Goal: Find specific page/section: Find specific page/section

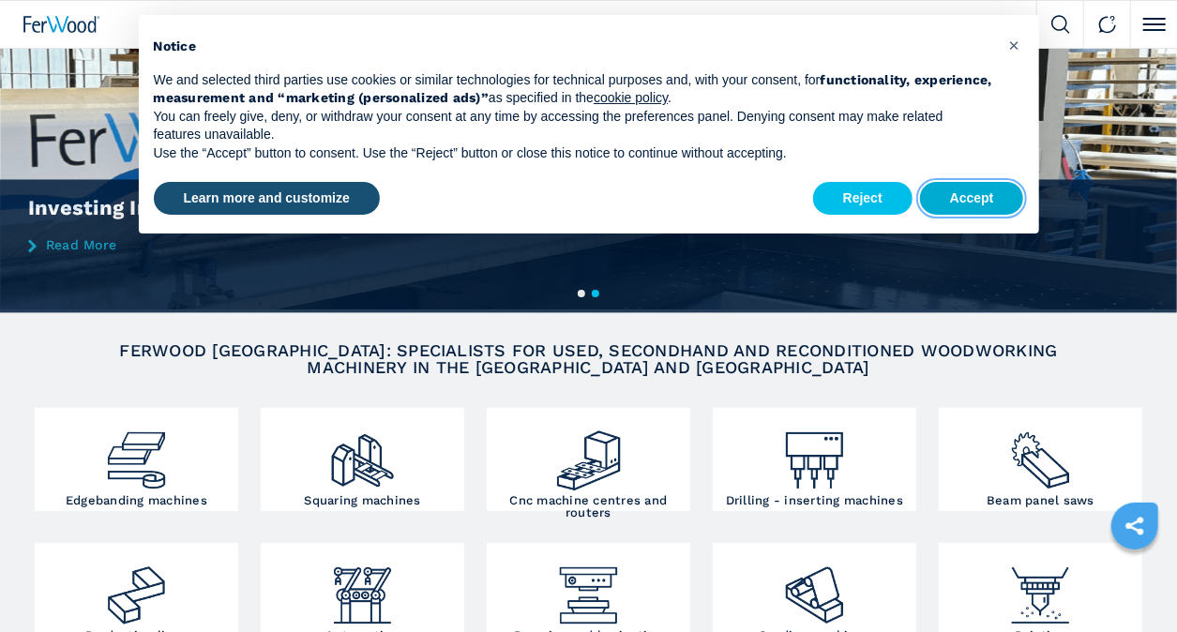
click at [979, 187] on button "Accept" at bounding box center [972, 199] width 104 height 34
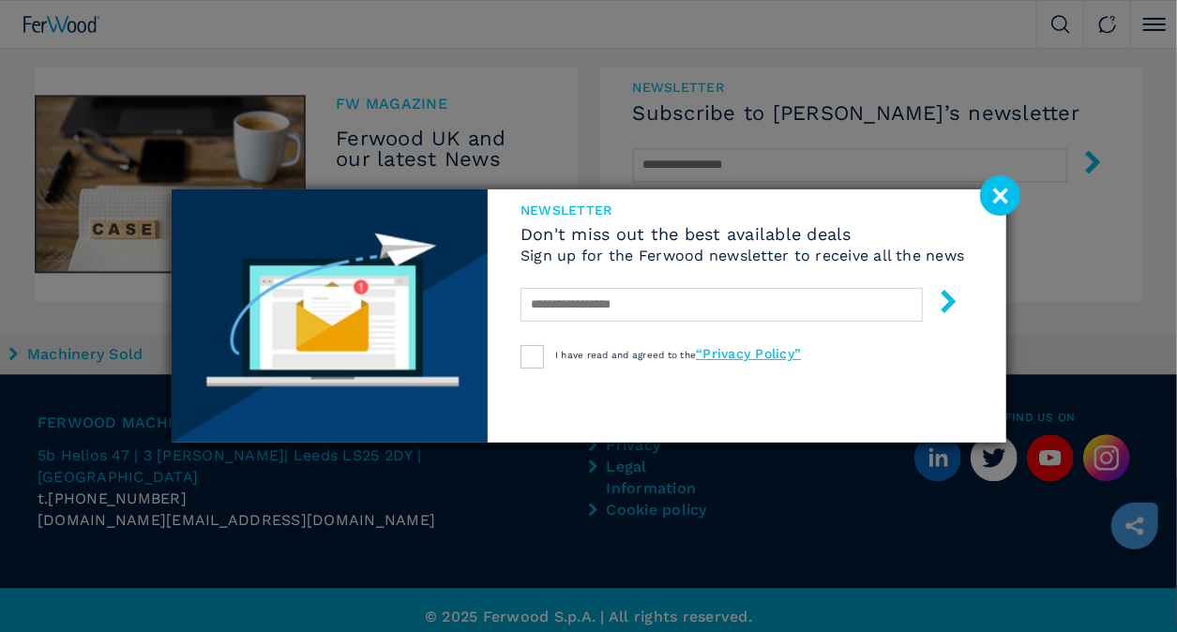
scroll to position [2061, 0]
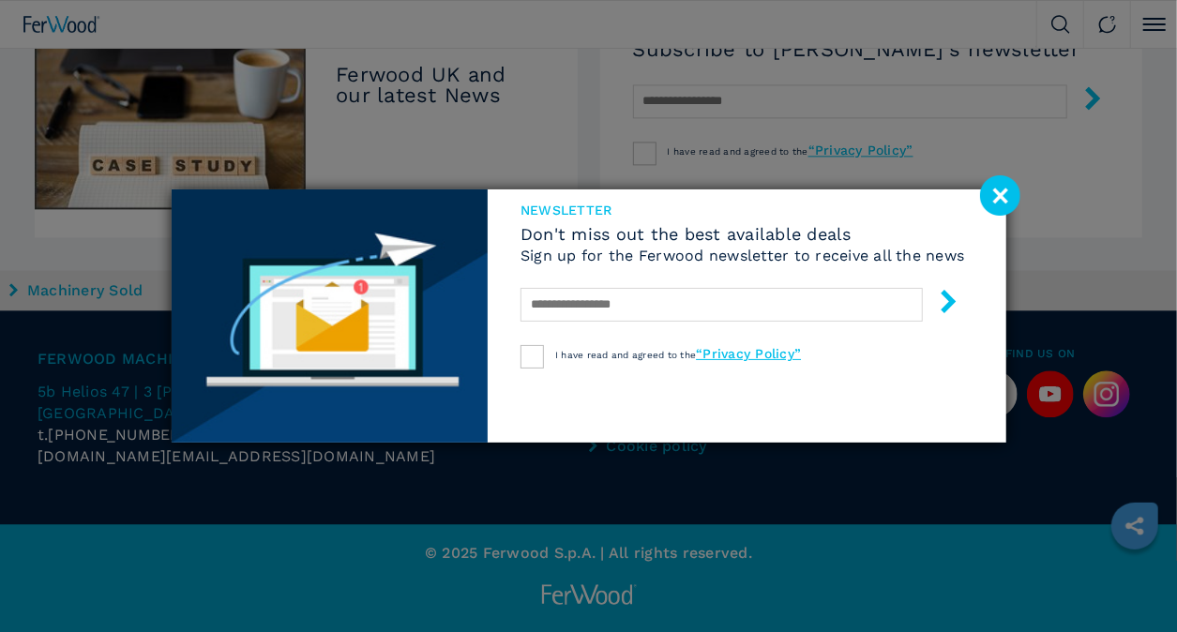
click at [994, 193] on image at bounding box center [1000, 195] width 40 height 40
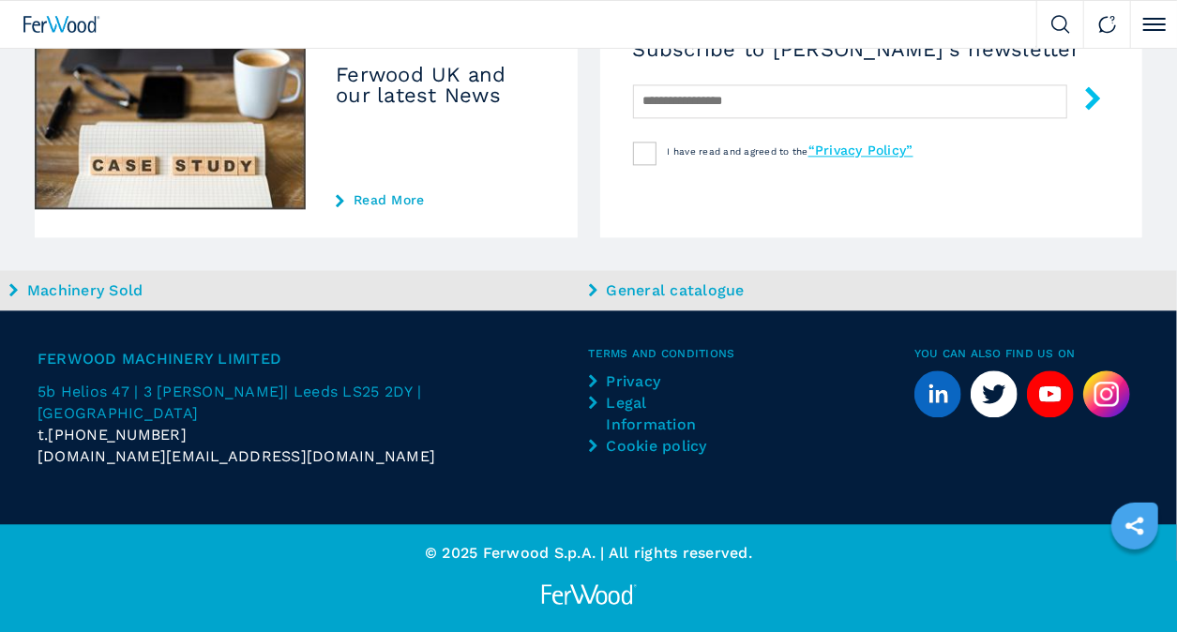
drag, startPoint x: 380, startPoint y: 393, endPoint x: 15, endPoint y: 359, distance: 366.2
click at [8, 365] on div "Ferwood Machinery Limited 5b Helios 47 | [STREET_ADDRESS][PERSON_NAME] t. [PHON…" at bounding box center [588, 417] width 1177 height 214
click at [1094, 203] on div "newsletter Subscribe to [PERSON_NAME]’s newsletter I have read and agreed to th…" at bounding box center [871, 120] width 543 height 234
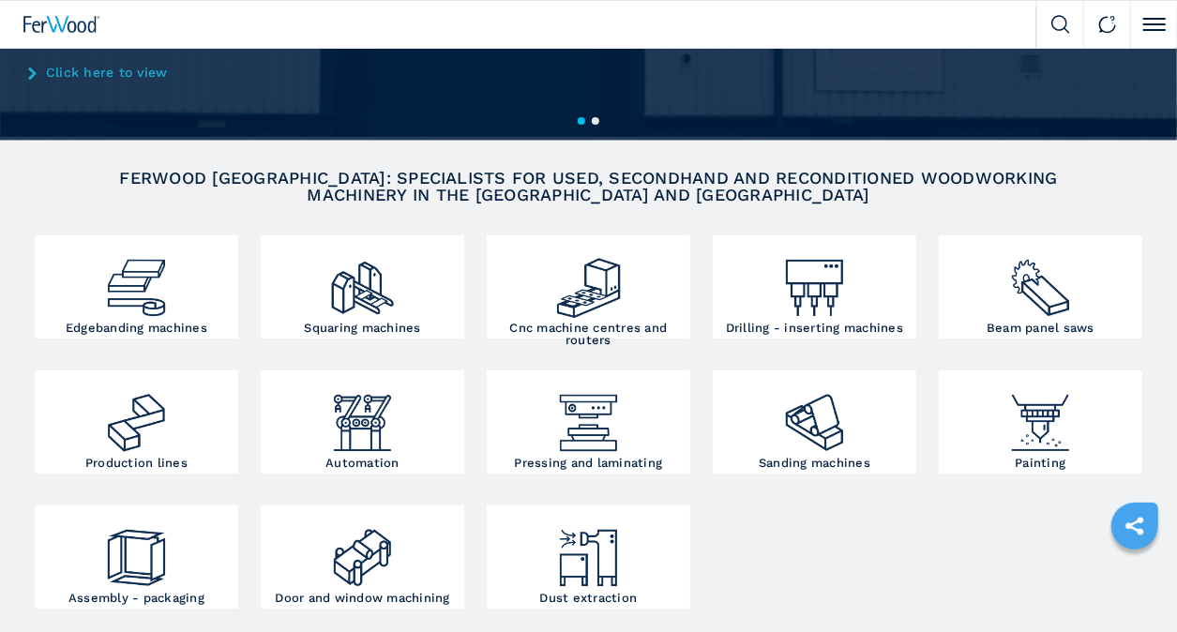
scroll to position [0, 0]
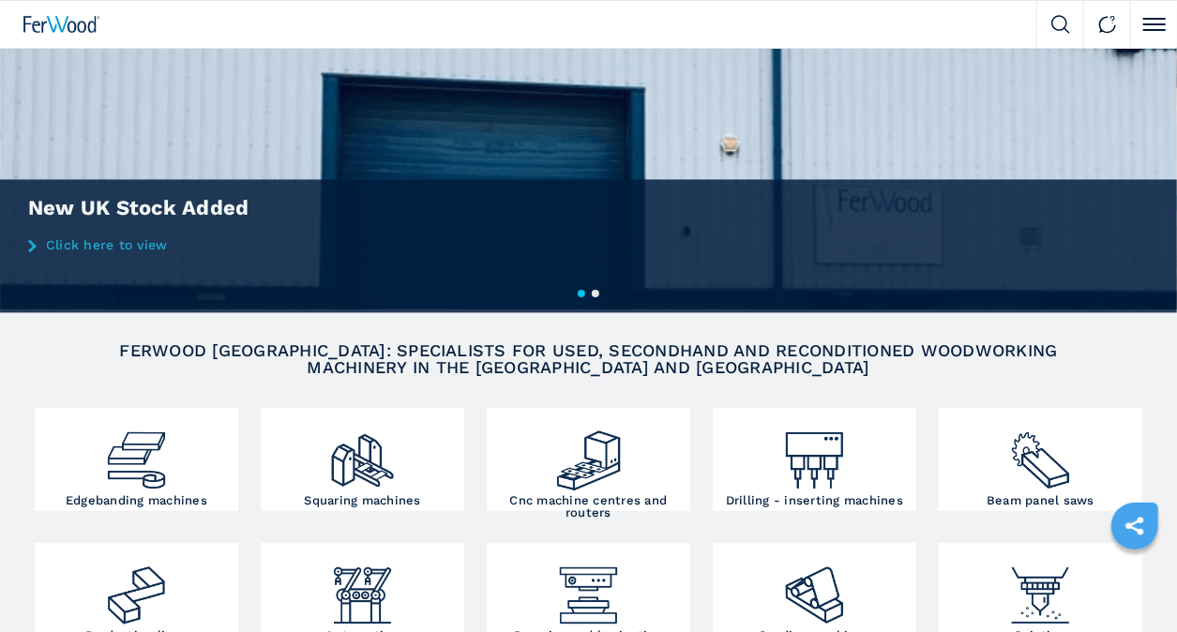
click at [617, 454] on img at bounding box center [587, 453] width 67 height 82
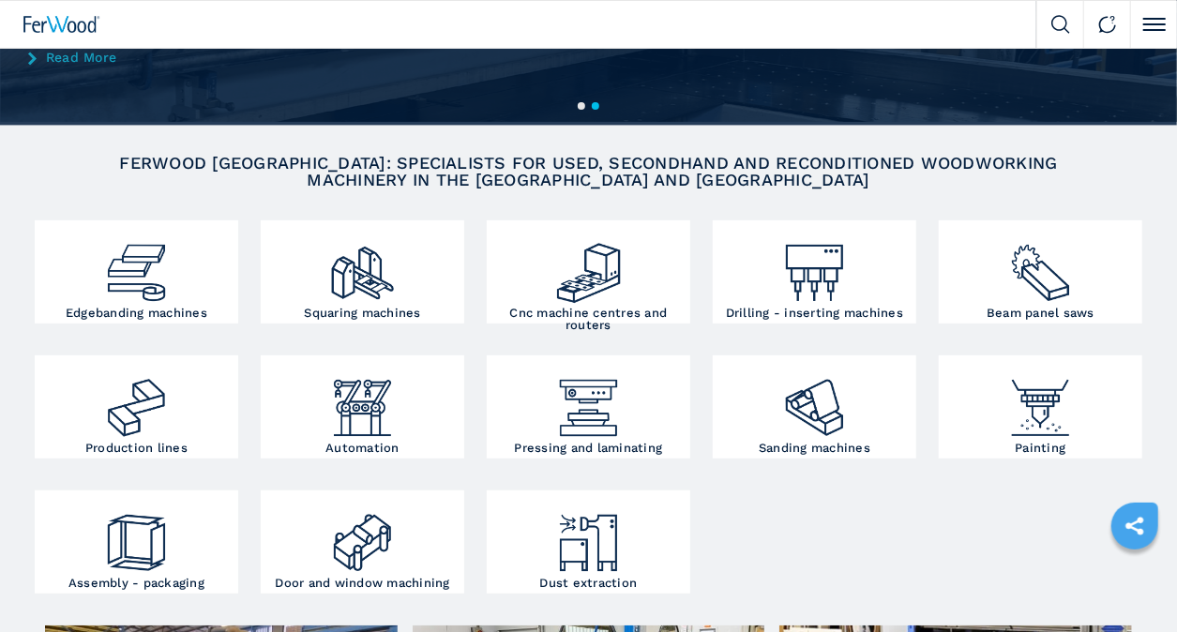
click at [595, 304] on img at bounding box center [587, 266] width 67 height 82
click at [593, 312] on h3 "Cnc machine centres and routers" at bounding box center [588, 319] width 194 height 24
